Goal: Navigation & Orientation: Find specific page/section

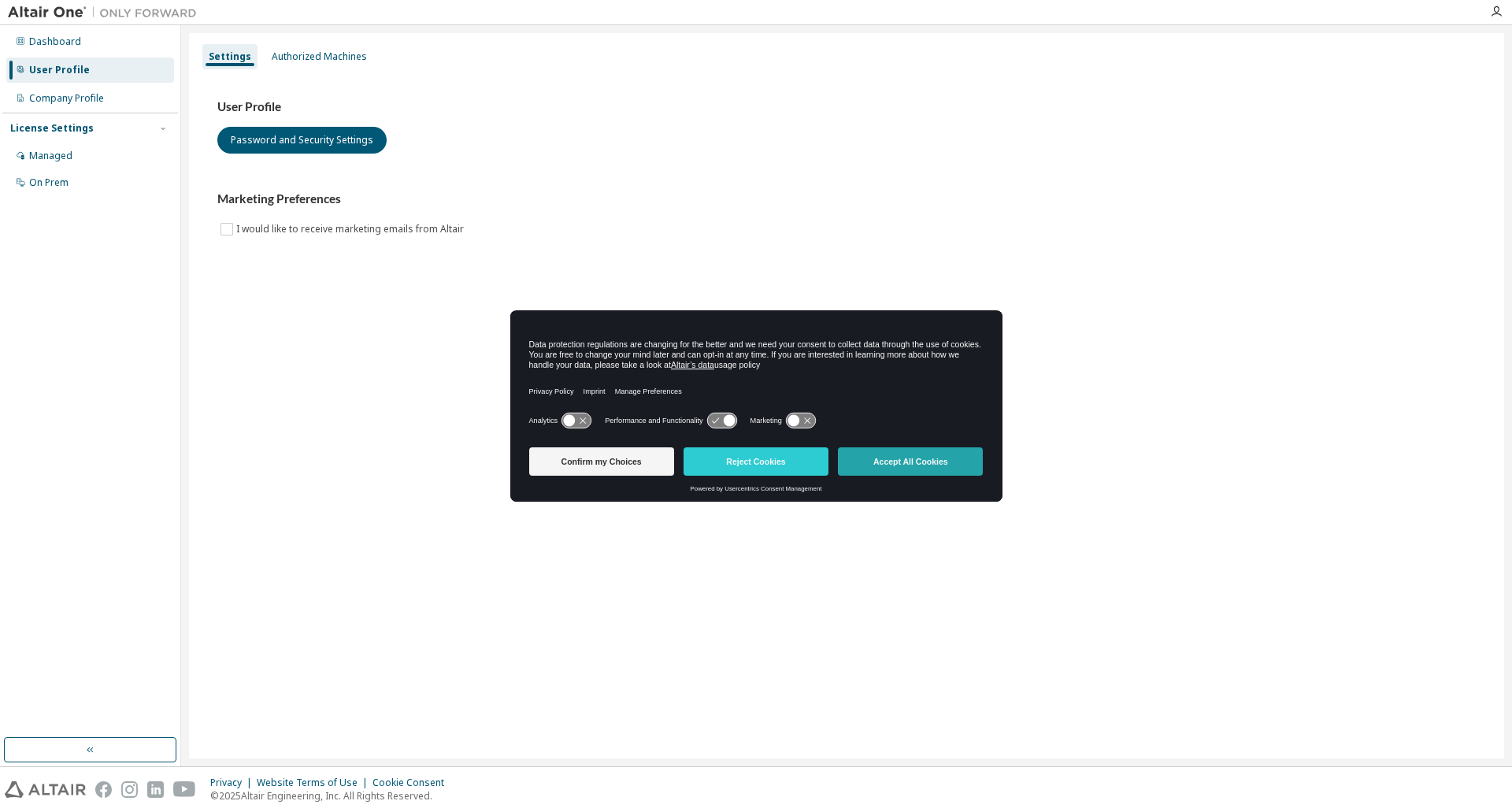
click at [875, 462] on button "Accept All Cookies" at bounding box center [910, 462] width 145 height 29
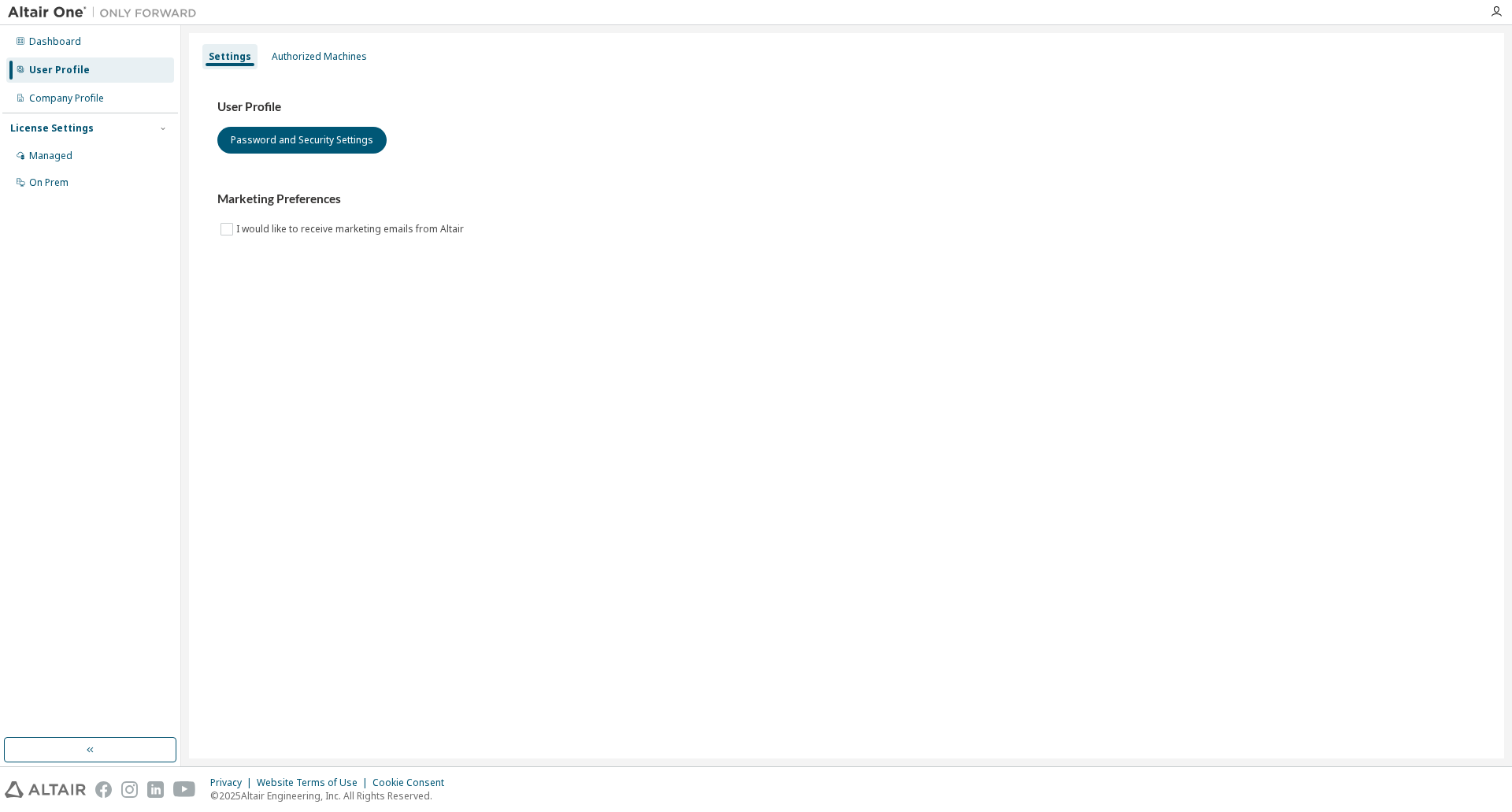
click at [73, 68] on div "User Profile" at bounding box center [59, 70] width 60 height 13
click at [66, 44] on div "Dashboard" at bounding box center [56, 42] width 52 height 13
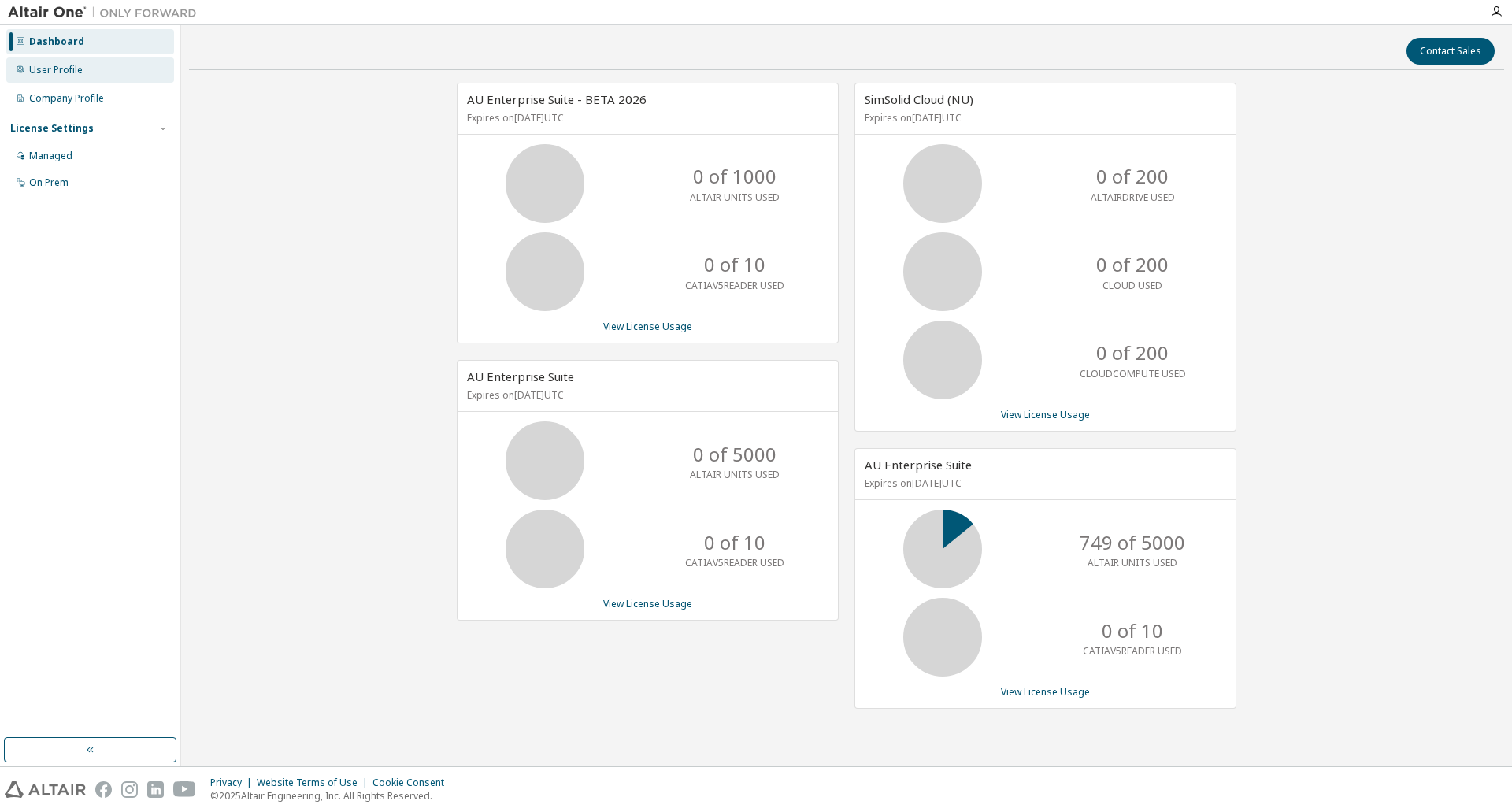
click at [44, 67] on div "User Profile" at bounding box center [56, 70] width 54 height 13
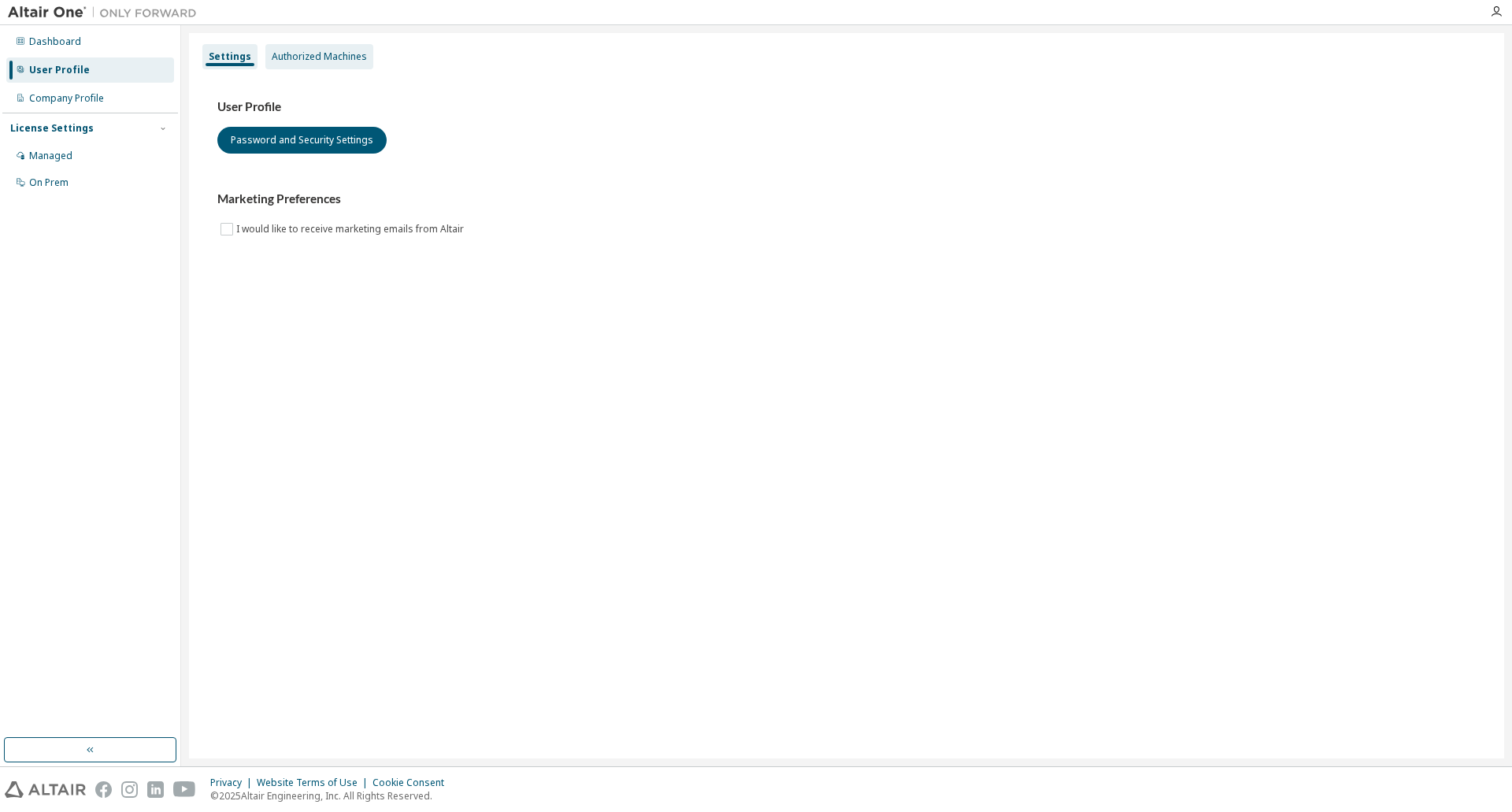
click at [289, 61] on div "Authorized Machines" at bounding box center [320, 57] width 95 height 13
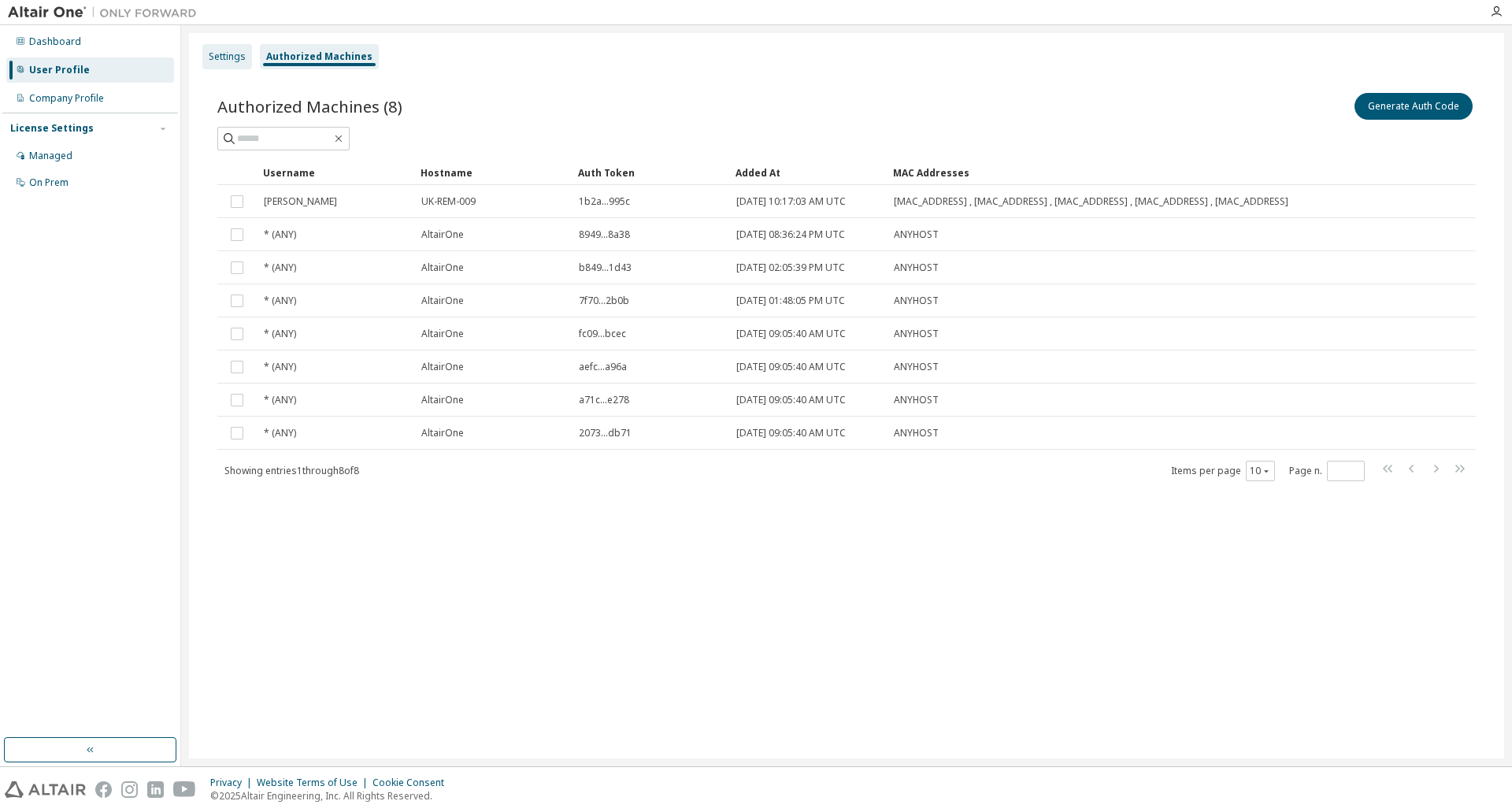
click at [220, 59] on div "Settings" at bounding box center [227, 57] width 37 height 13
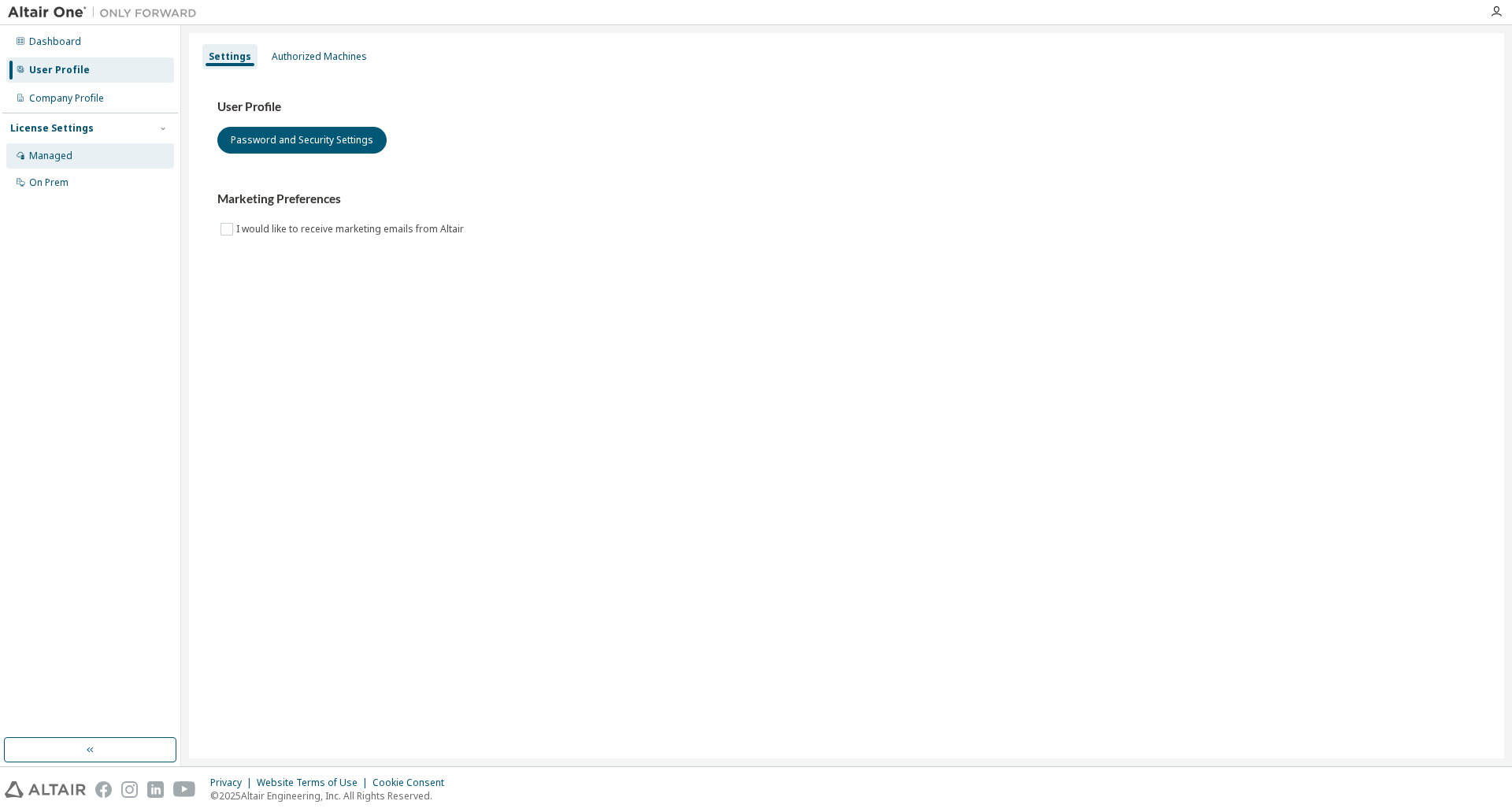
click at [56, 162] on div "Managed" at bounding box center [51, 156] width 44 height 13
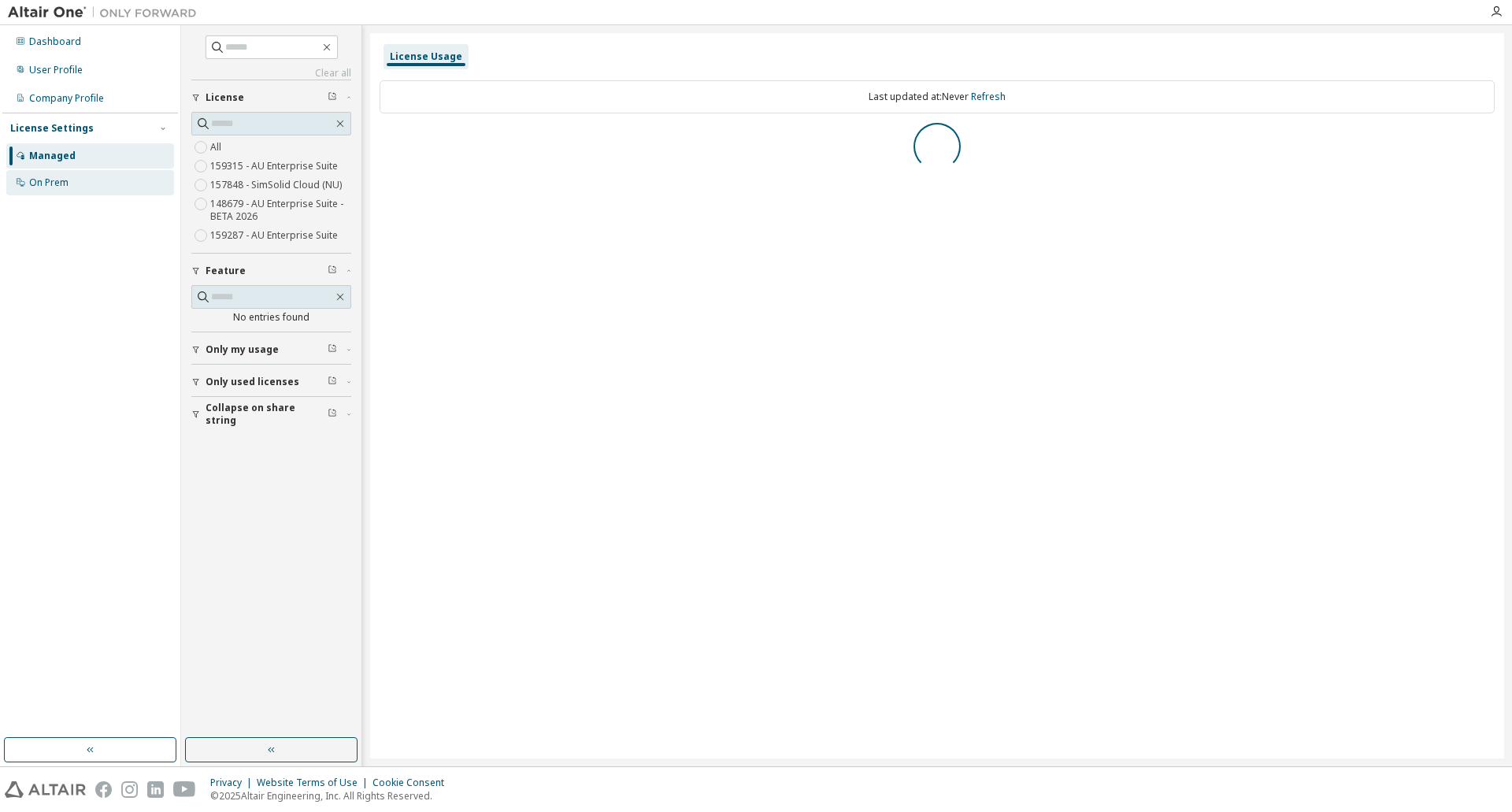
click at [29, 185] on div "On Prem" at bounding box center [49, 183] width 40 height 13
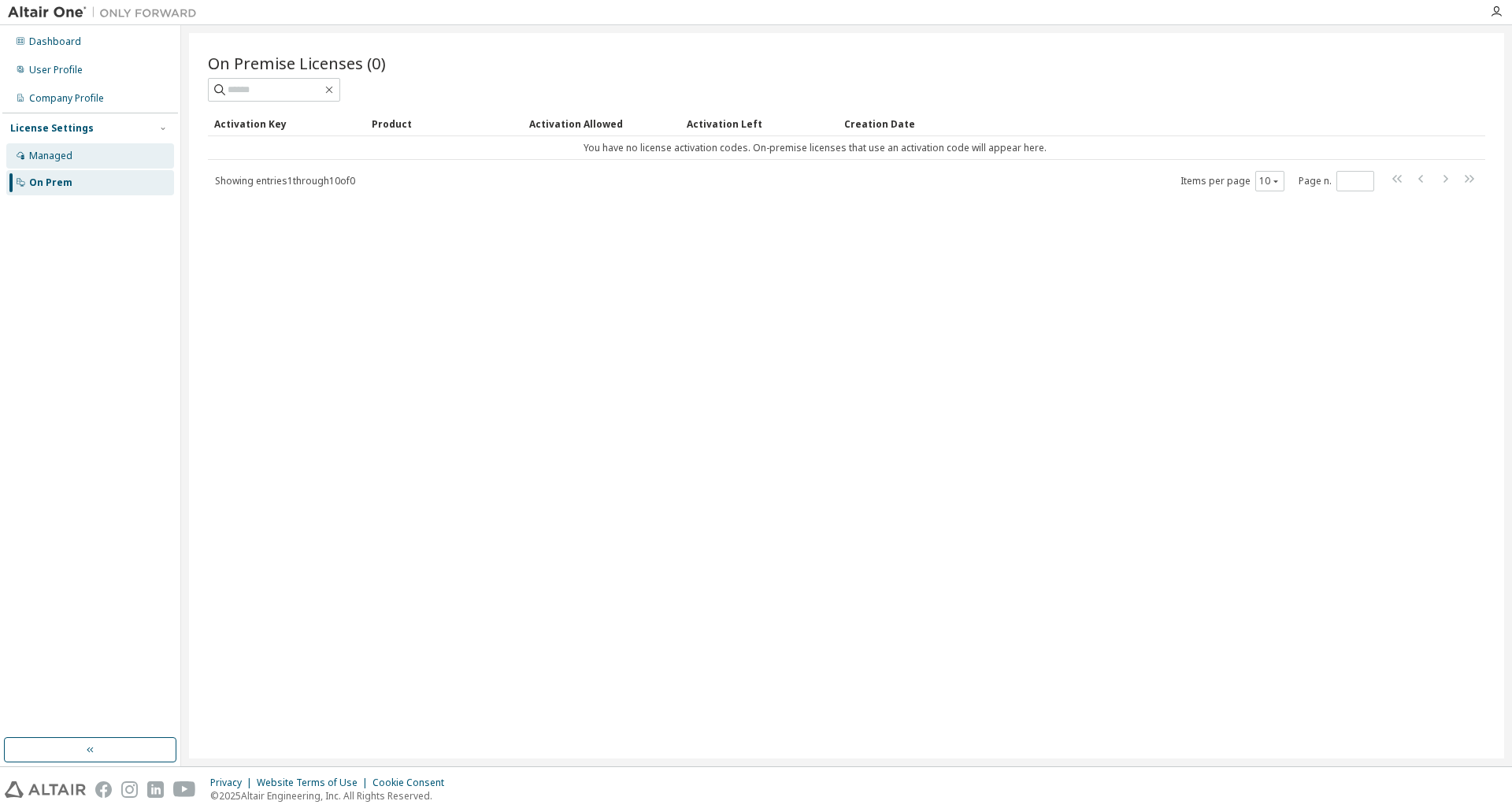
click at [51, 167] on div "Managed" at bounding box center [90, 156] width 168 height 25
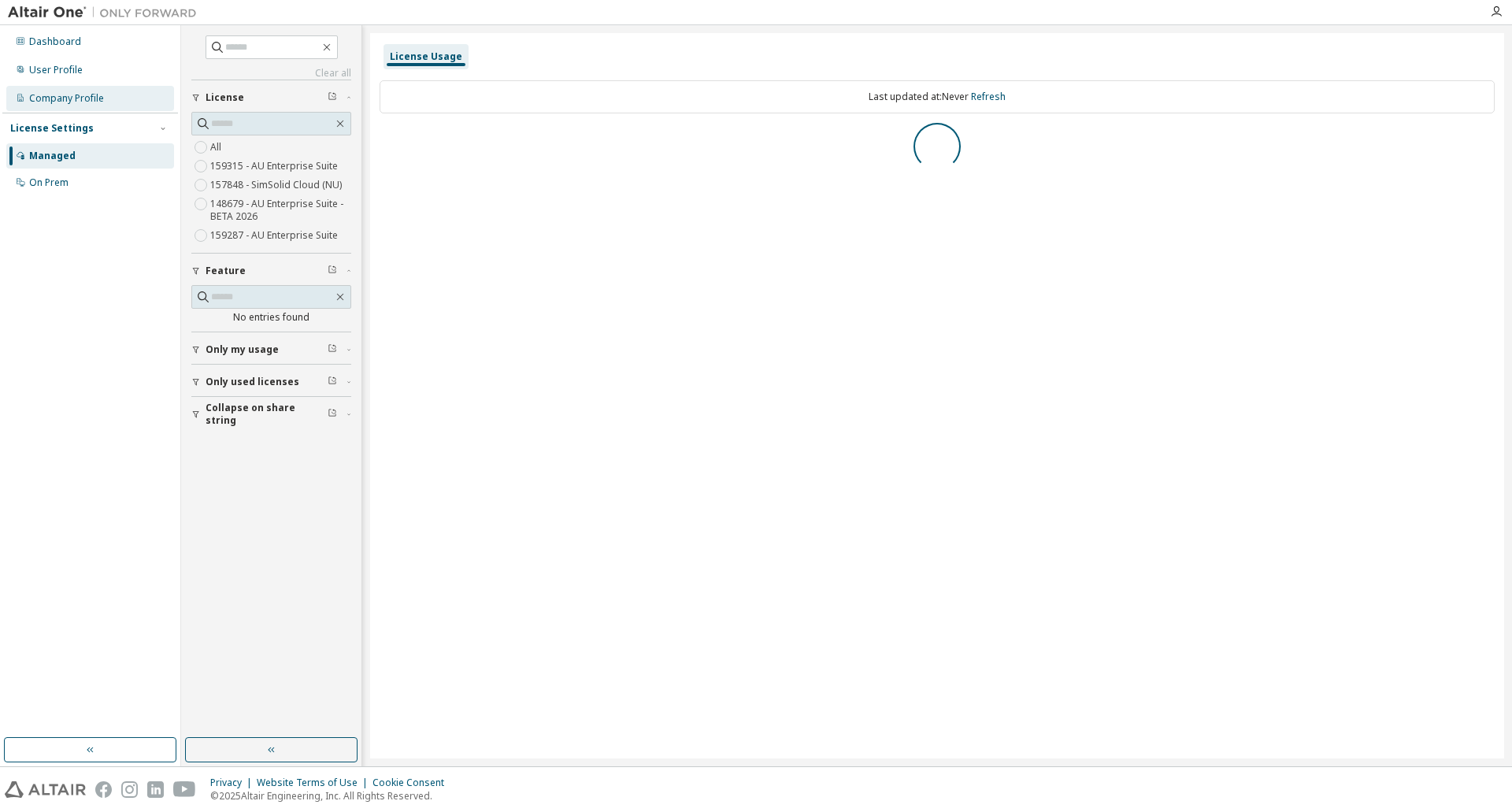
click at [59, 102] on div "Company Profile" at bounding box center [67, 98] width 75 height 13
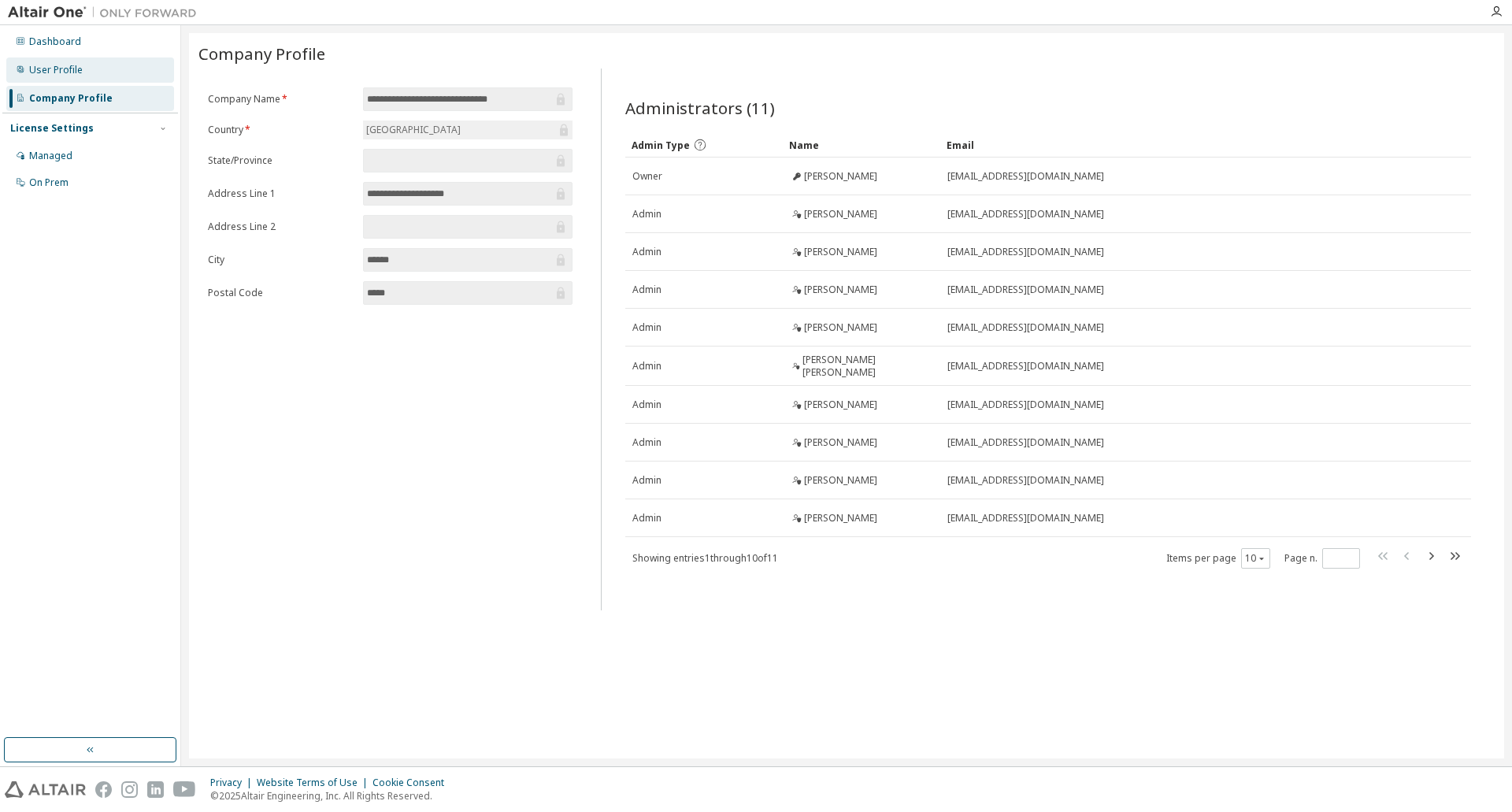
click at [63, 66] on div "User Profile" at bounding box center [56, 70] width 54 height 13
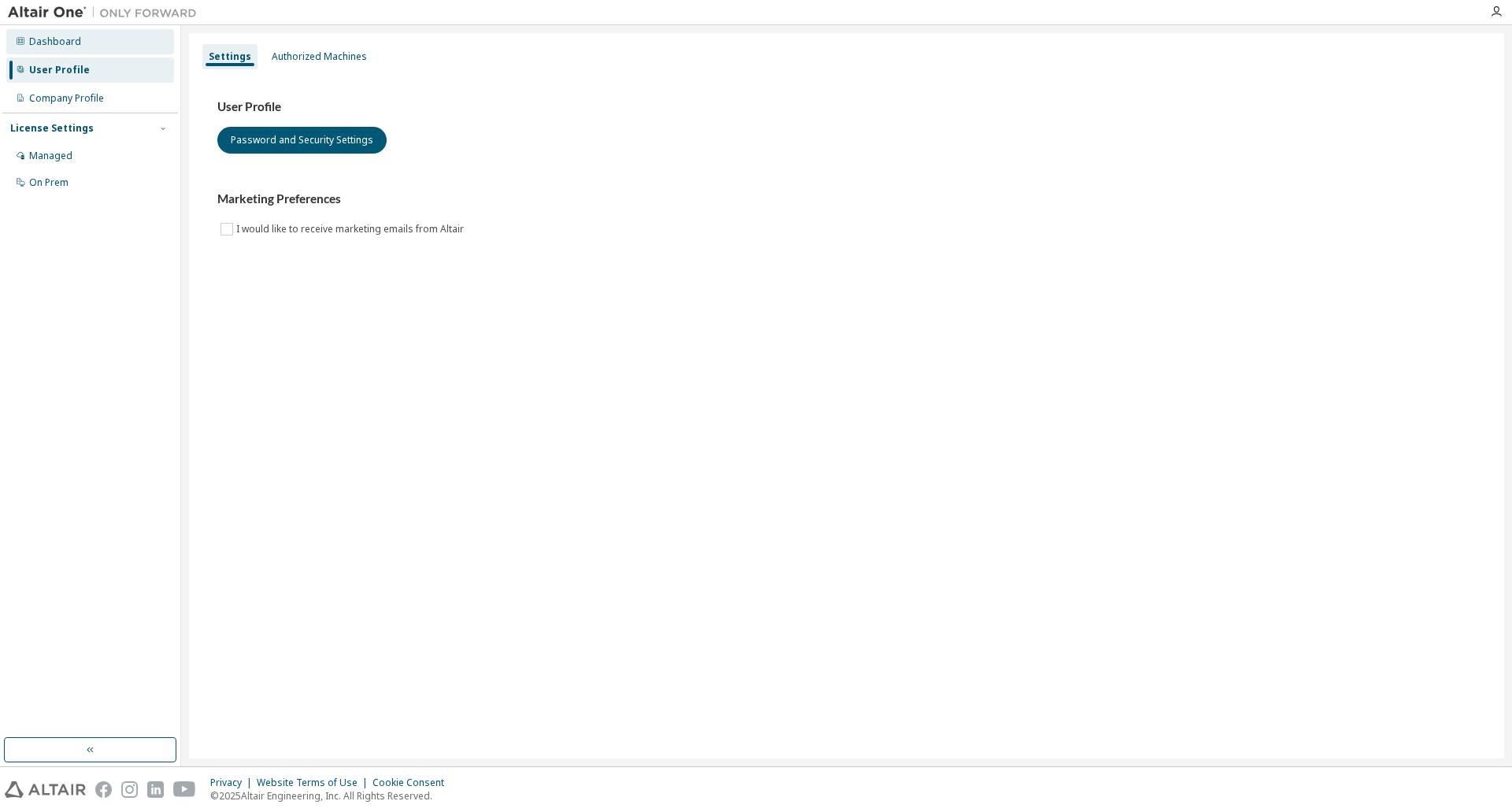
click at [60, 46] on div "Dashboard" at bounding box center [56, 42] width 52 height 13
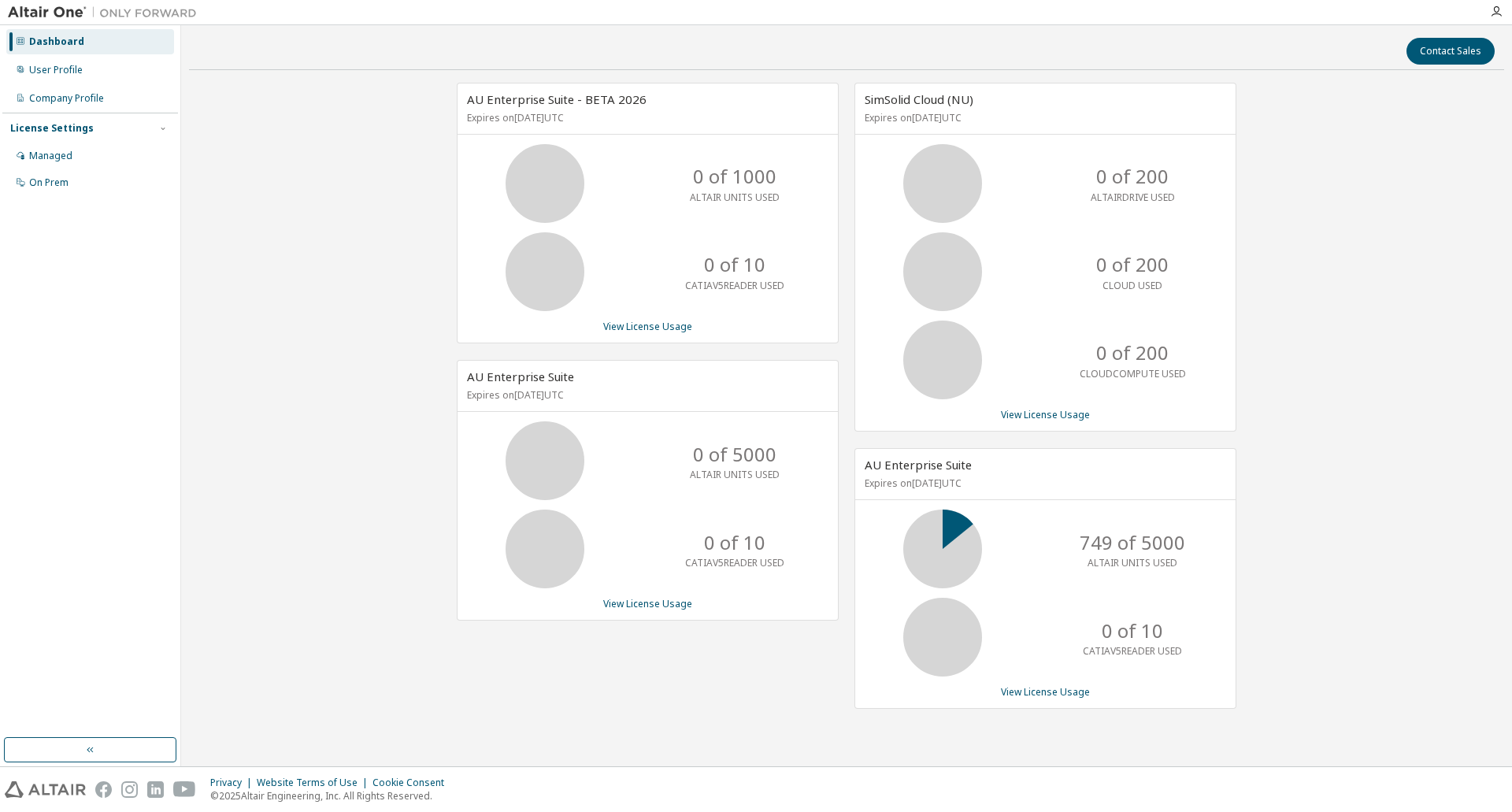
click at [21, 44] on icon at bounding box center [21, 41] width 10 height 10
click at [1497, 13] on icon "button" at bounding box center [1497, 12] width 13 height 13
